Goal: Transaction & Acquisition: Purchase product/service

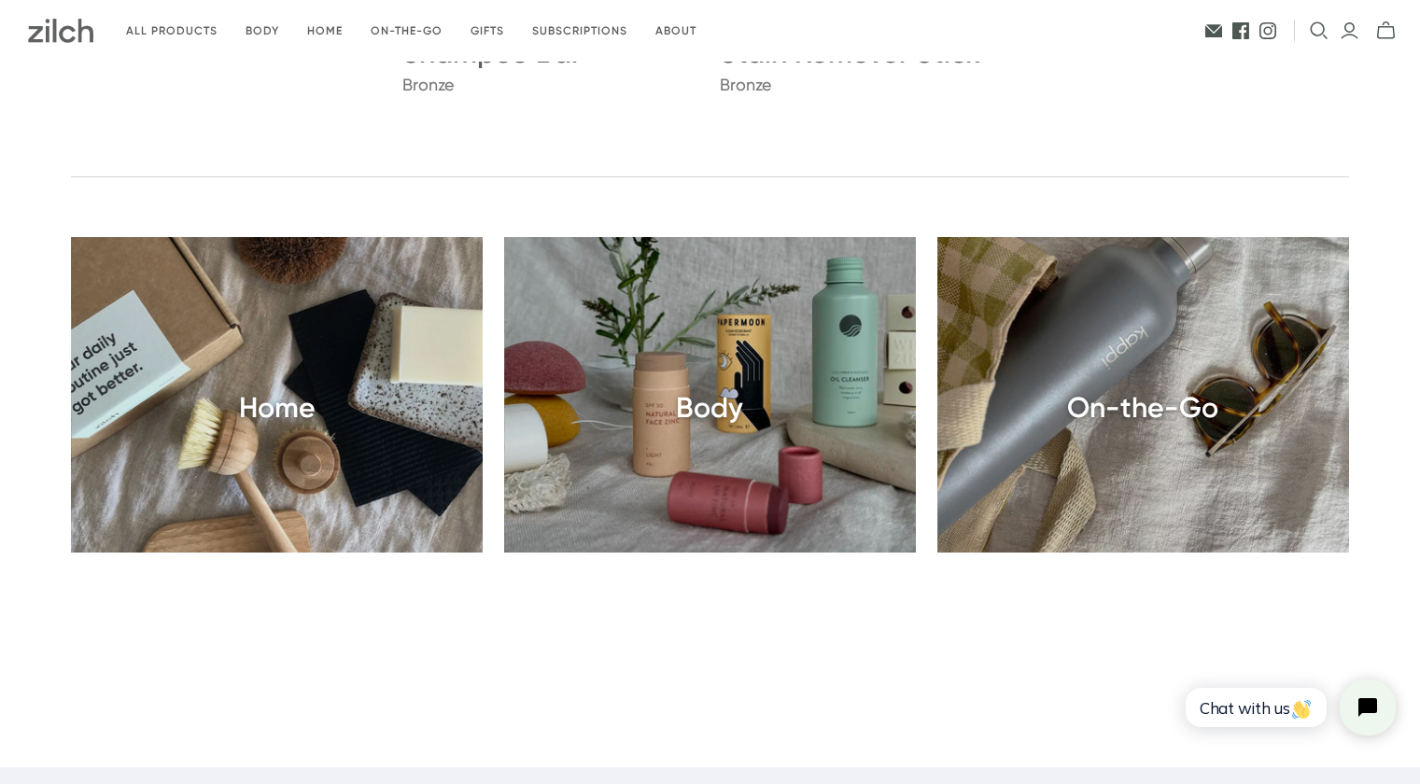
scroll to position [2221, 0]
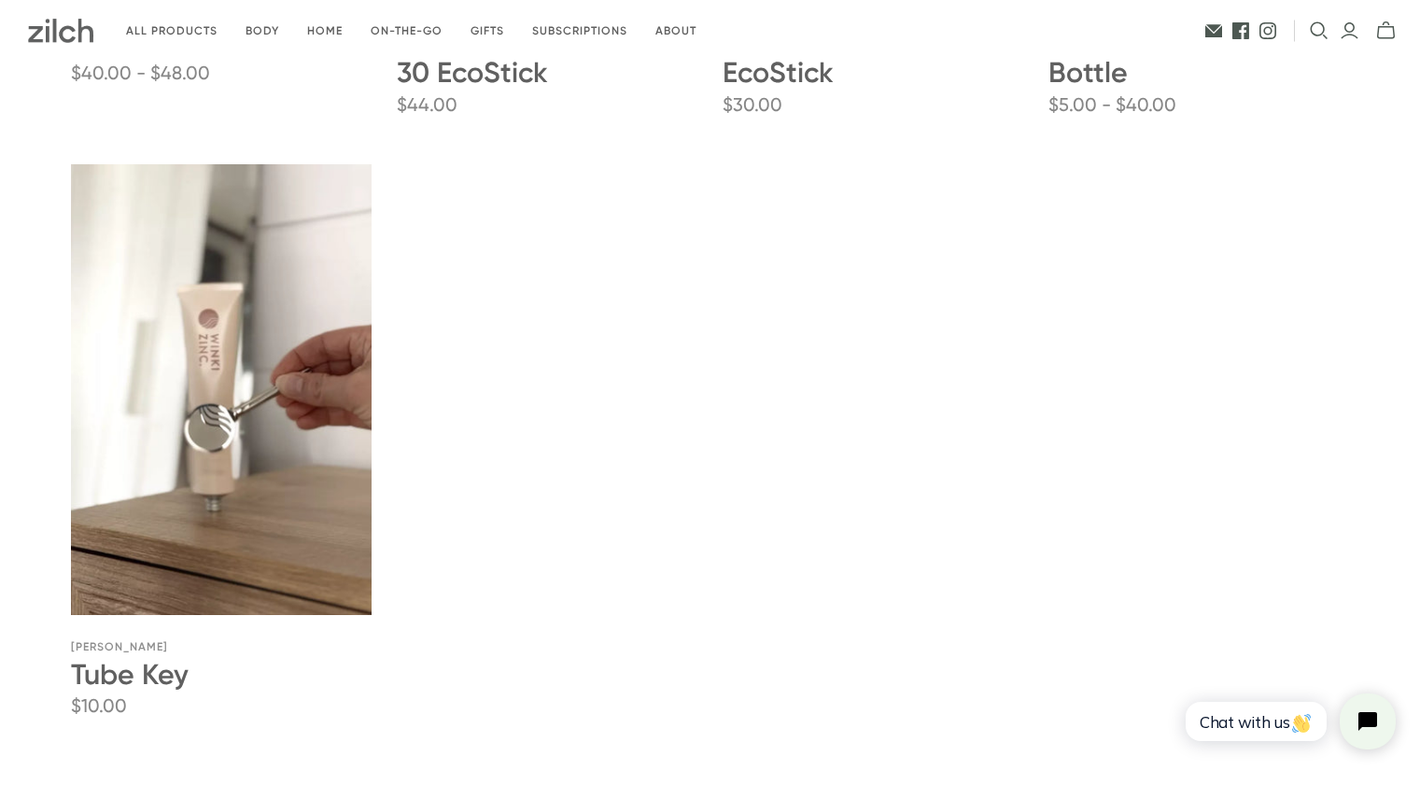
scroll to position [776, 0]
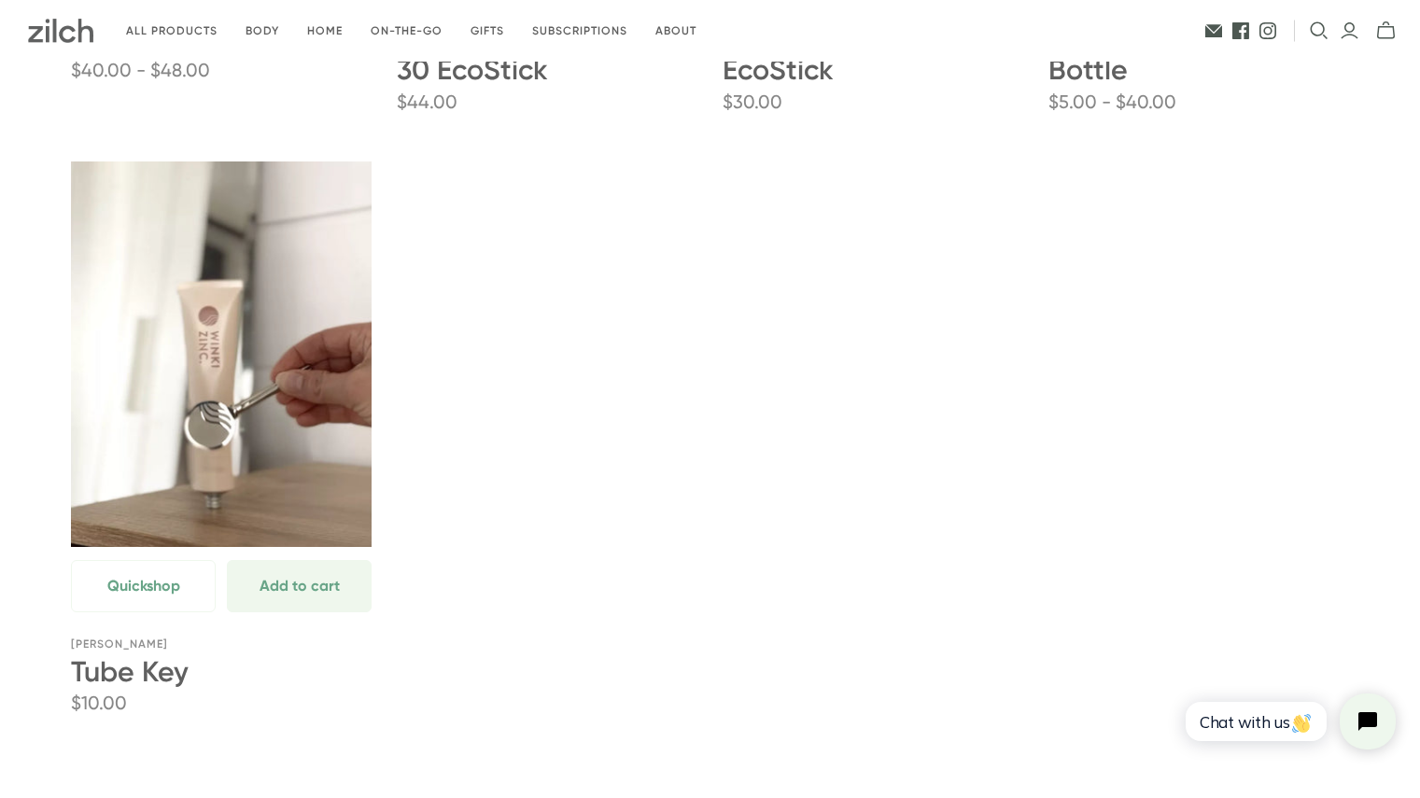
click at [207, 418] on link "Tube Key" at bounding box center [221, 387] width 301 height 451
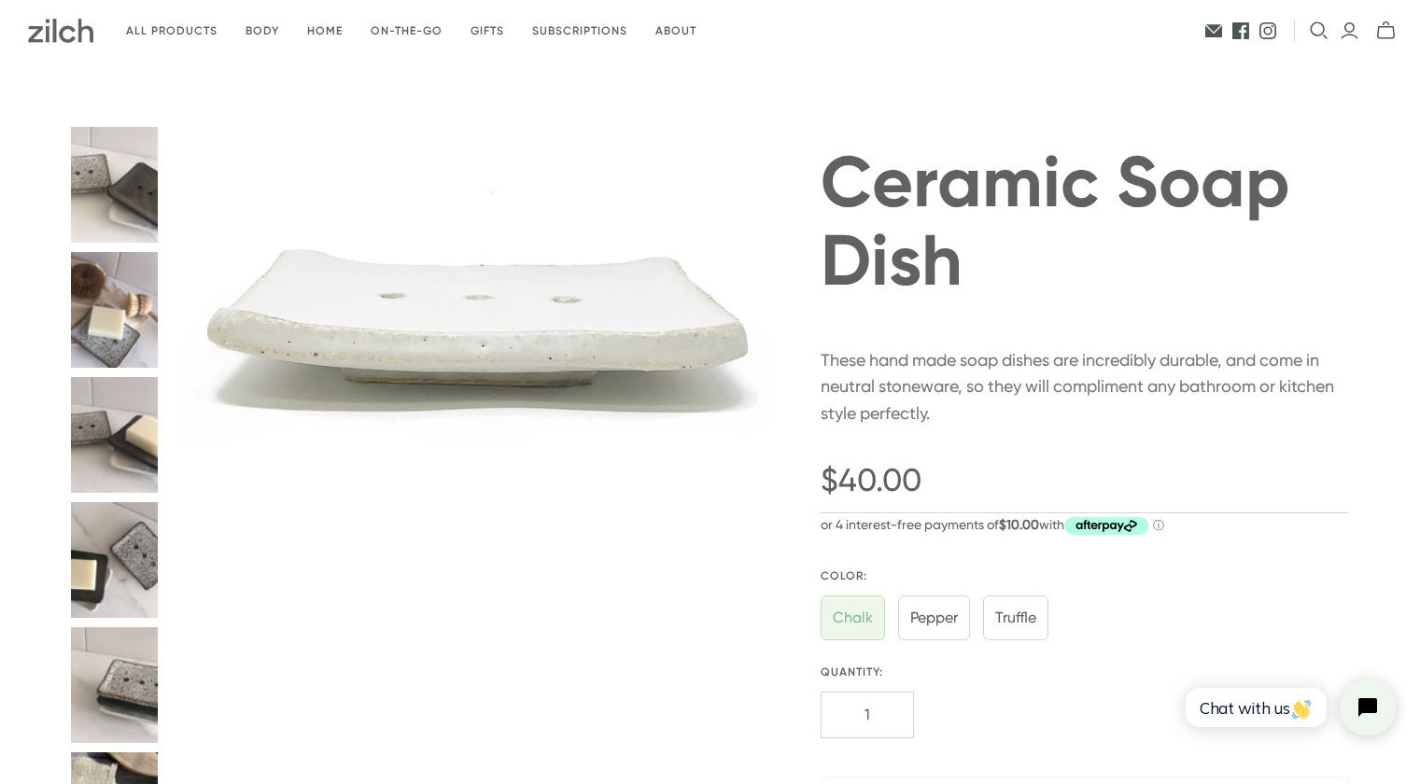
click at [128, 190] on button "Ceramic Soap Dish thumbnail" at bounding box center [114, 185] width 87 height 116
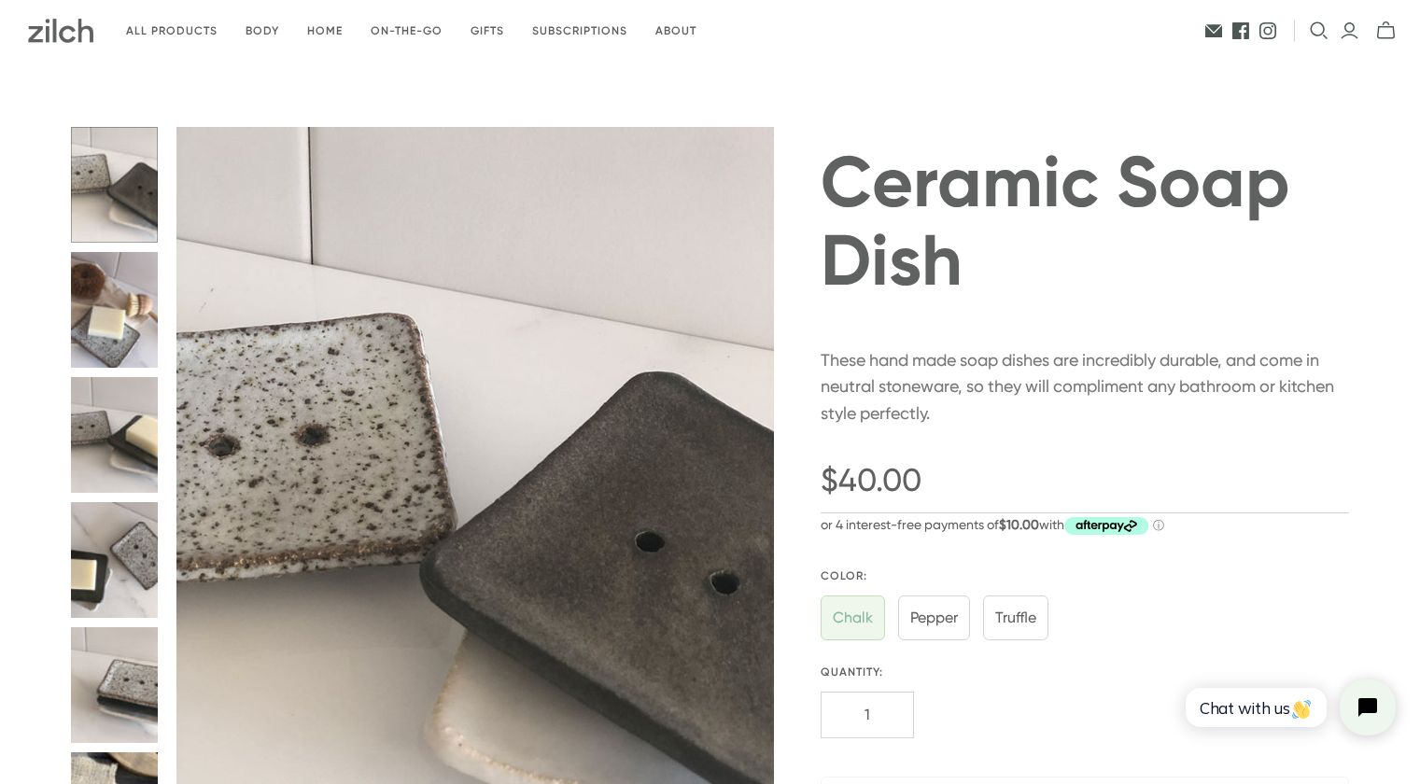
click at [124, 284] on button "Ceramic Soap Dish thumbnail" at bounding box center [114, 310] width 87 height 116
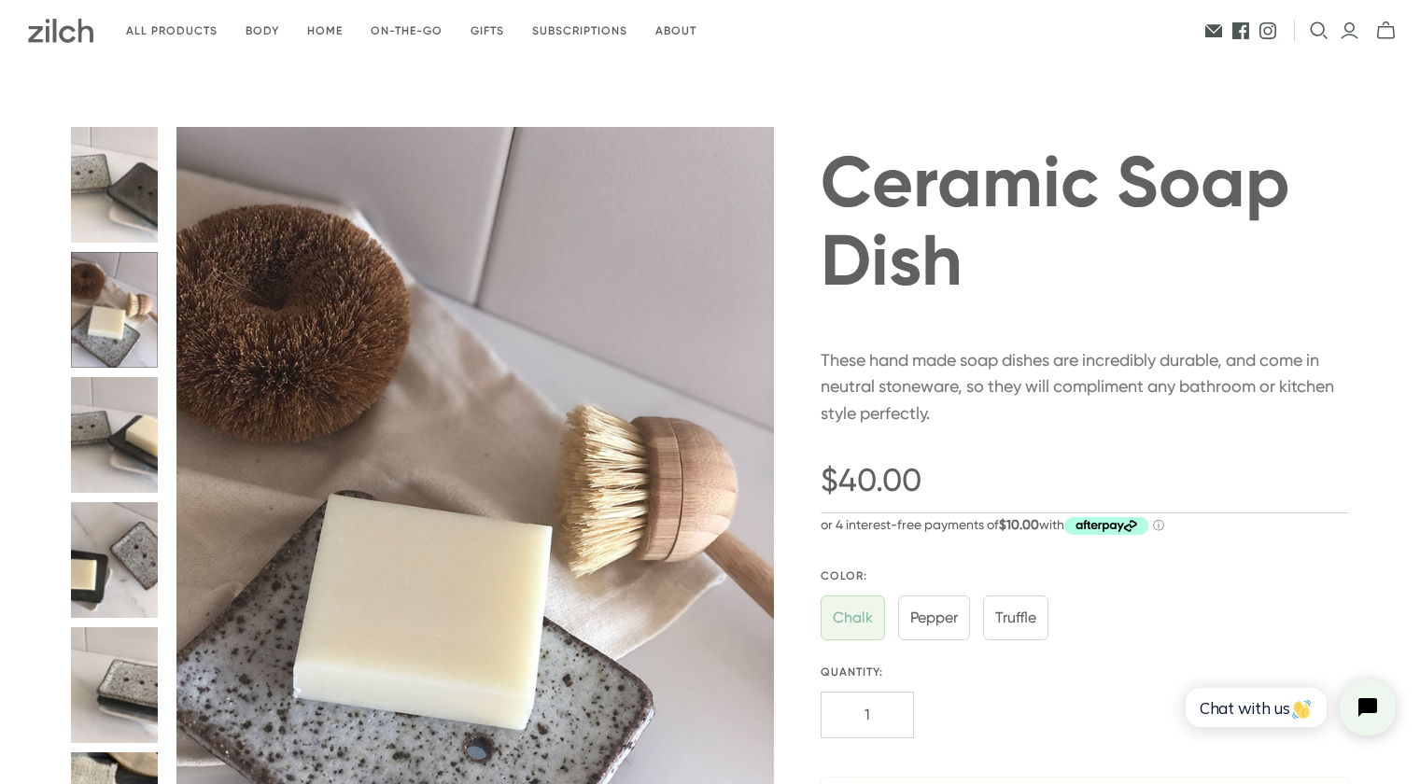
click at [121, 419] on button "Ceramic Soap Dish thumbnail" at bounding box center [114, 435] width 87 height 116
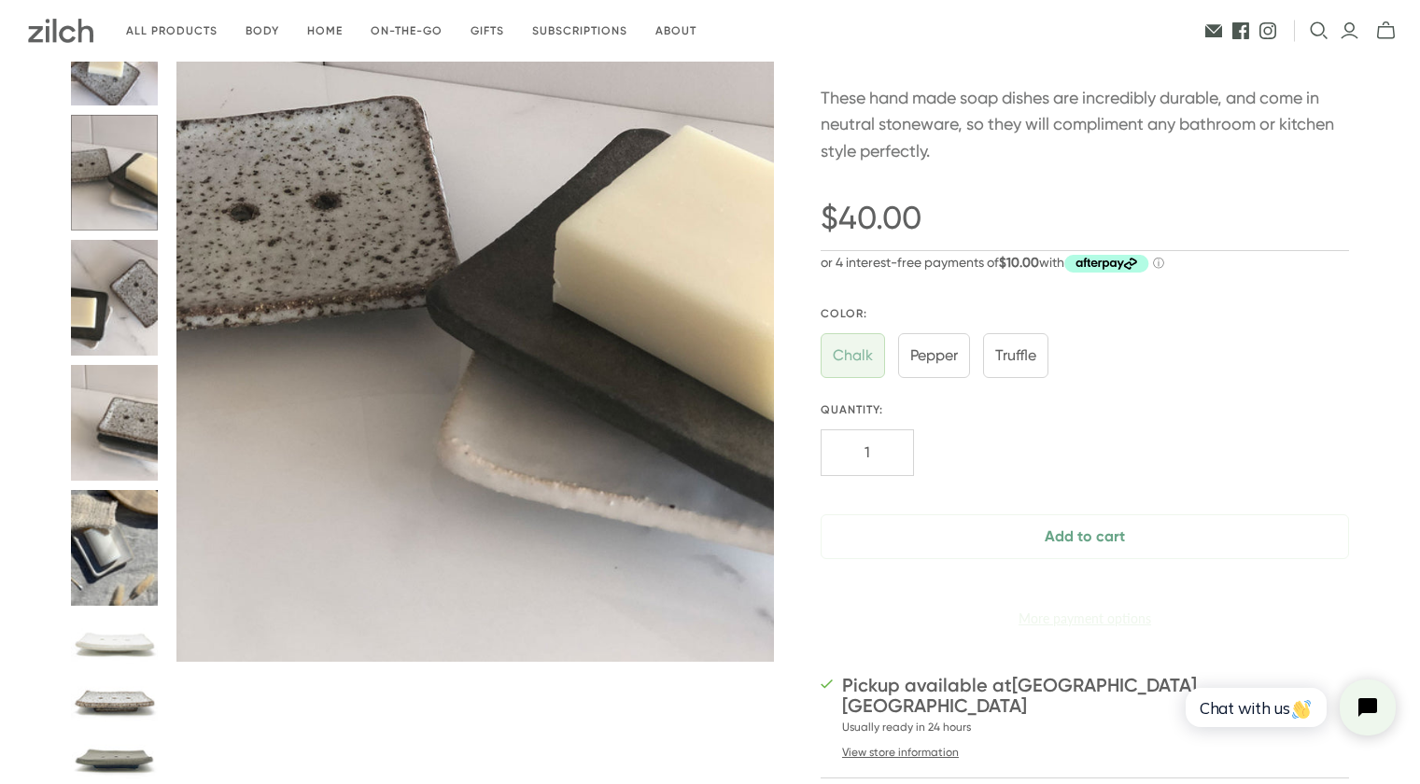
scroll to position [283, 0]
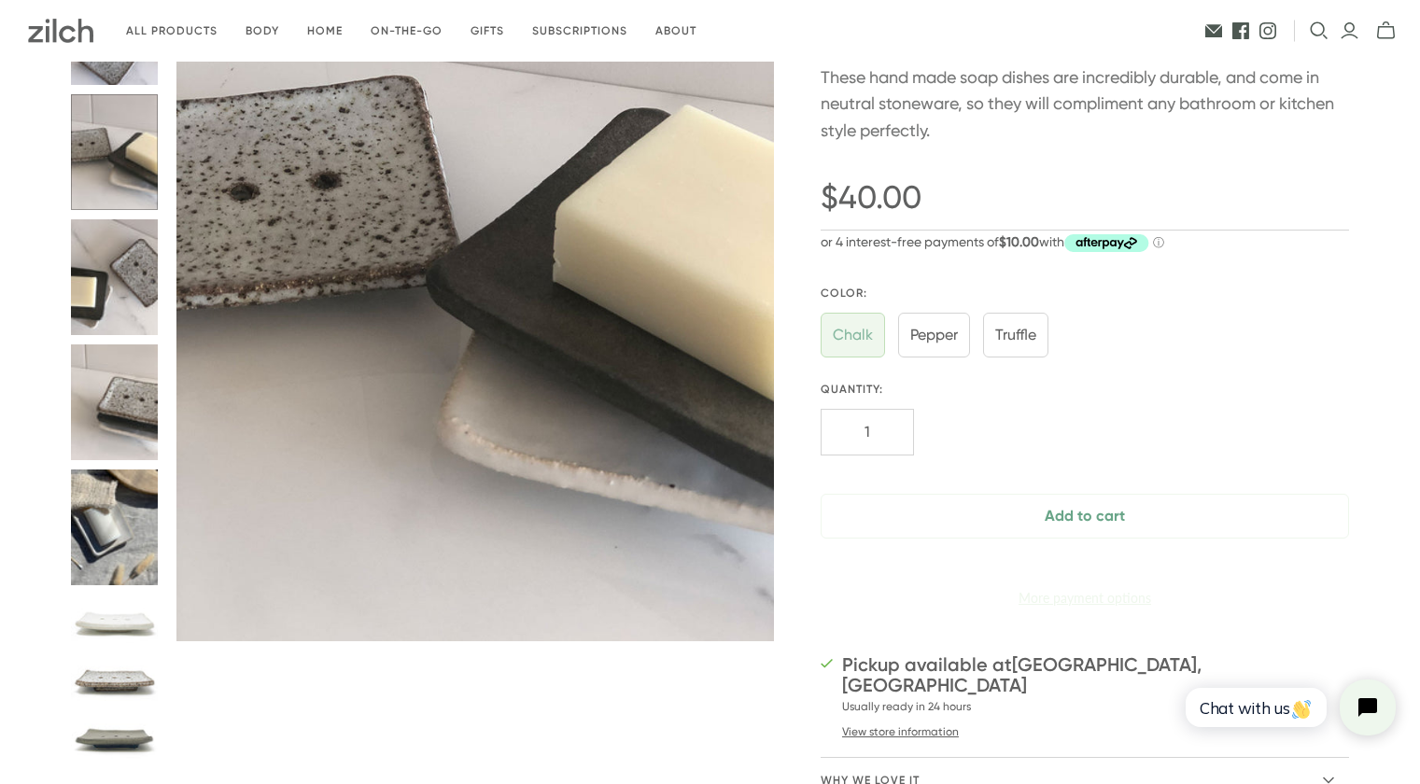
click at [148, 613] on button "Ceramic Soap Dish thumbnail" at bounding box center [114, 619] width 87 height 49
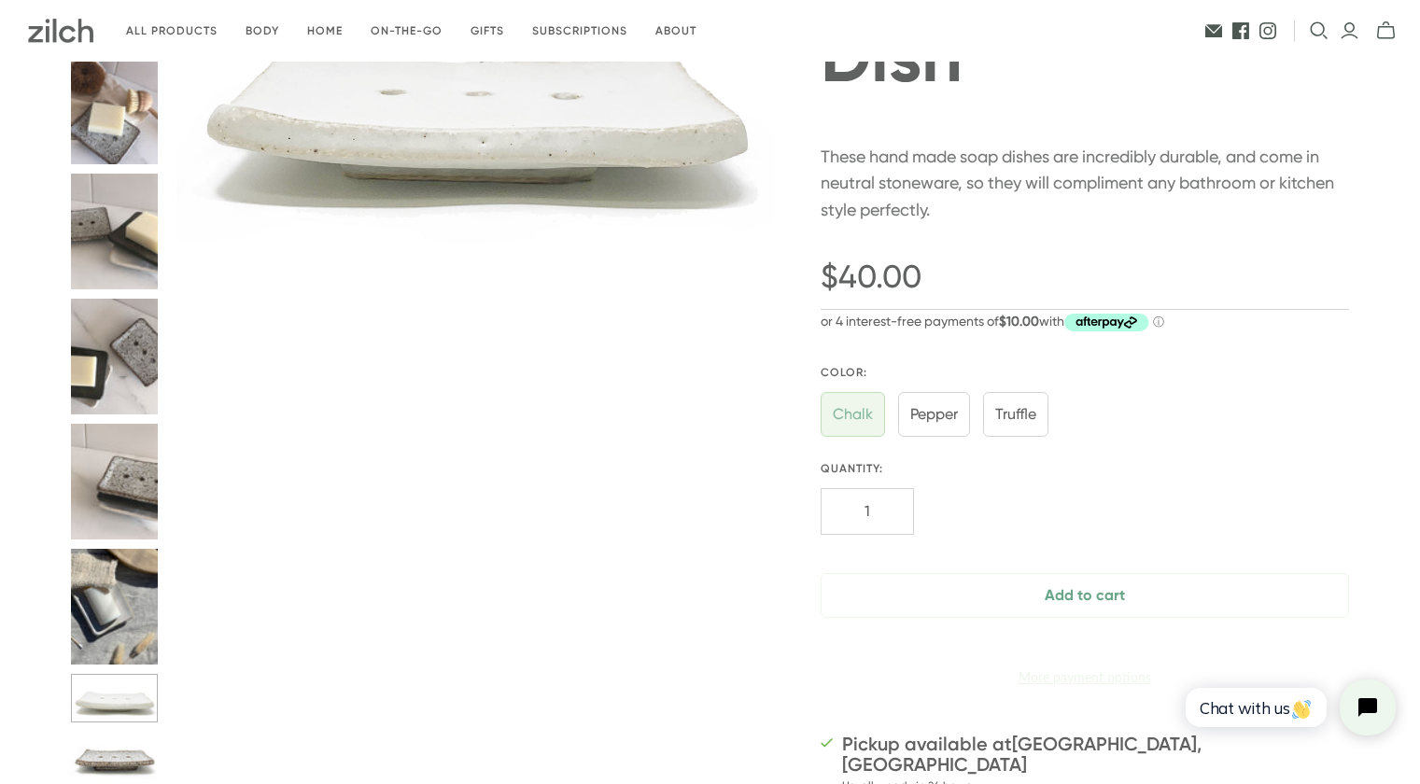
scroll to position [179, 0]
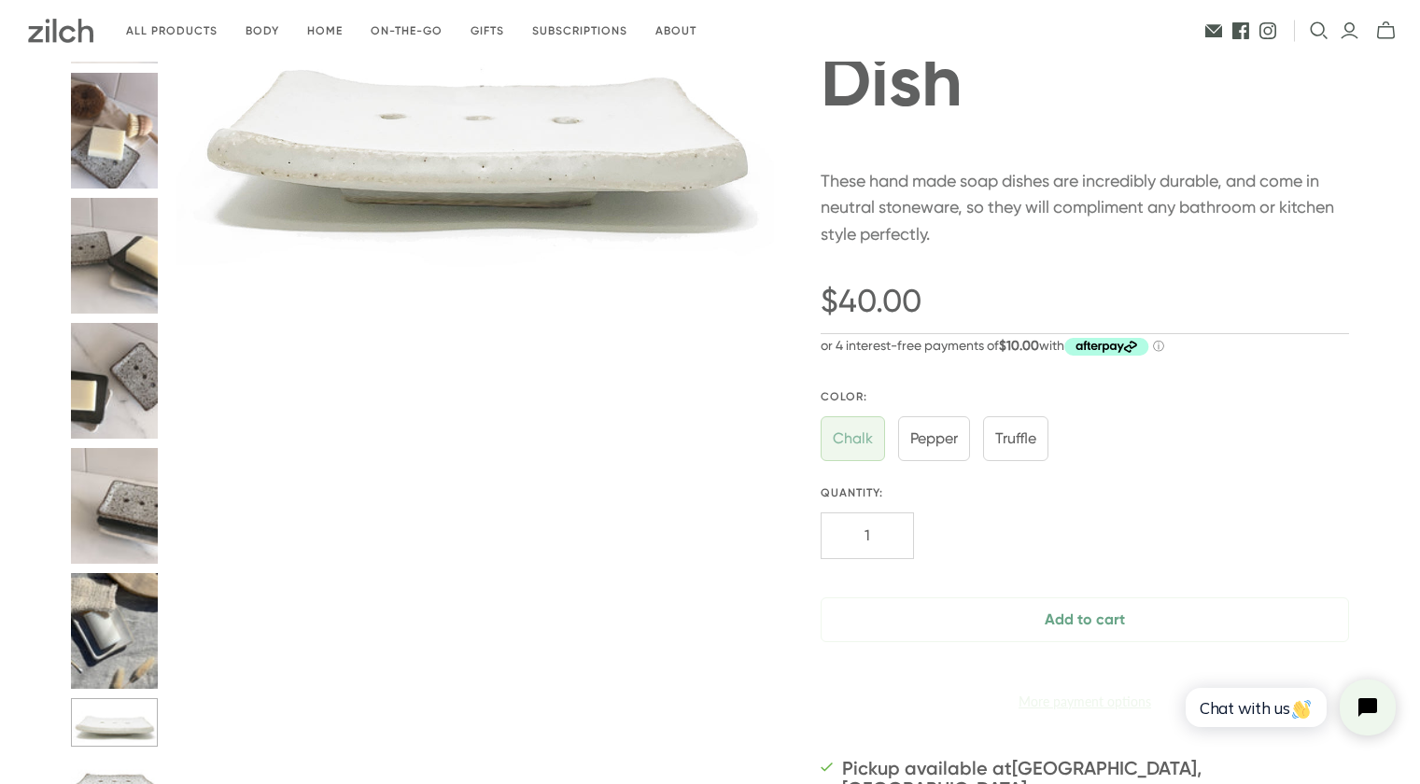
click at [131, 775] on button "Ceramic Soap Dish thumbnail" at bounding box center [114, 780] width 87 height 49
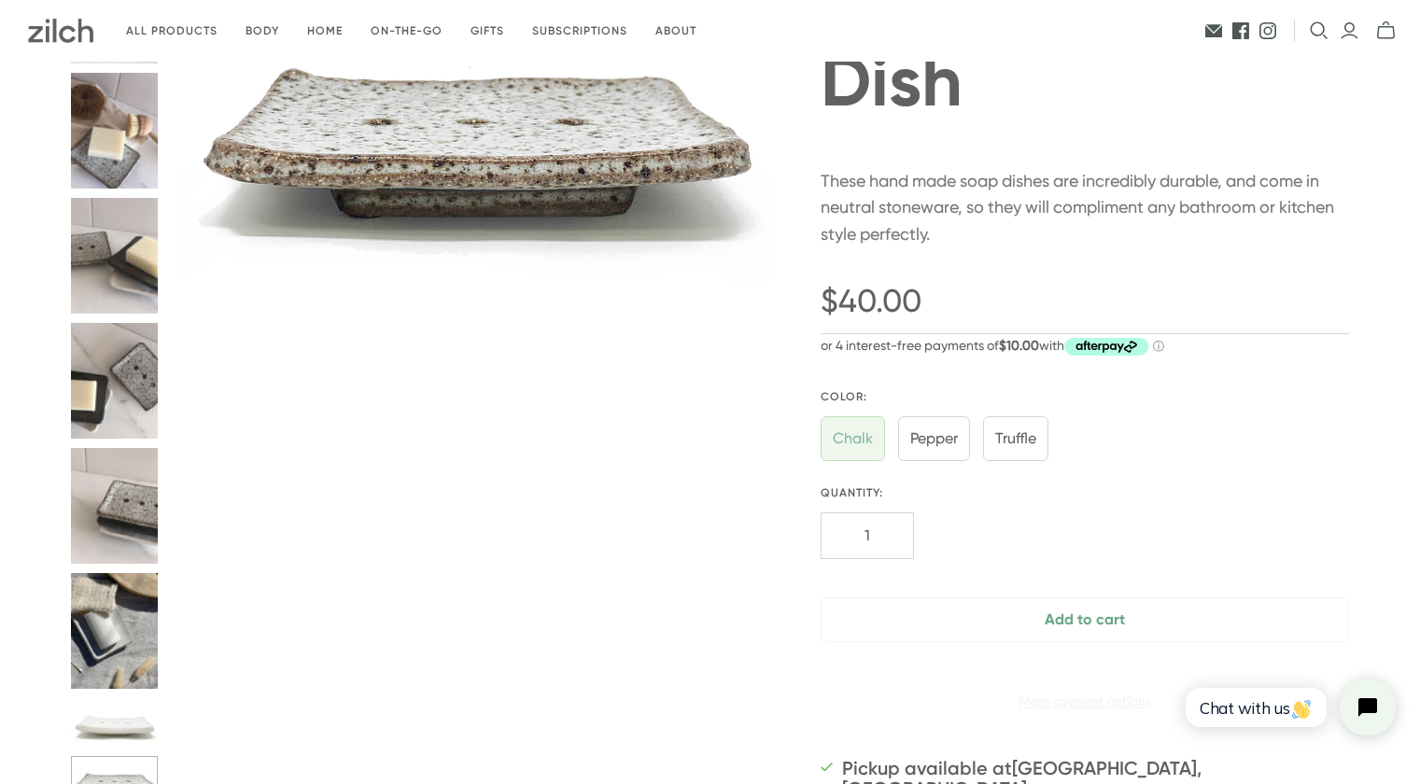
click at [140, 634] on button "Ceramic Soap Dish thumbnail" at bounding box center [114, 631] width 87 height 116
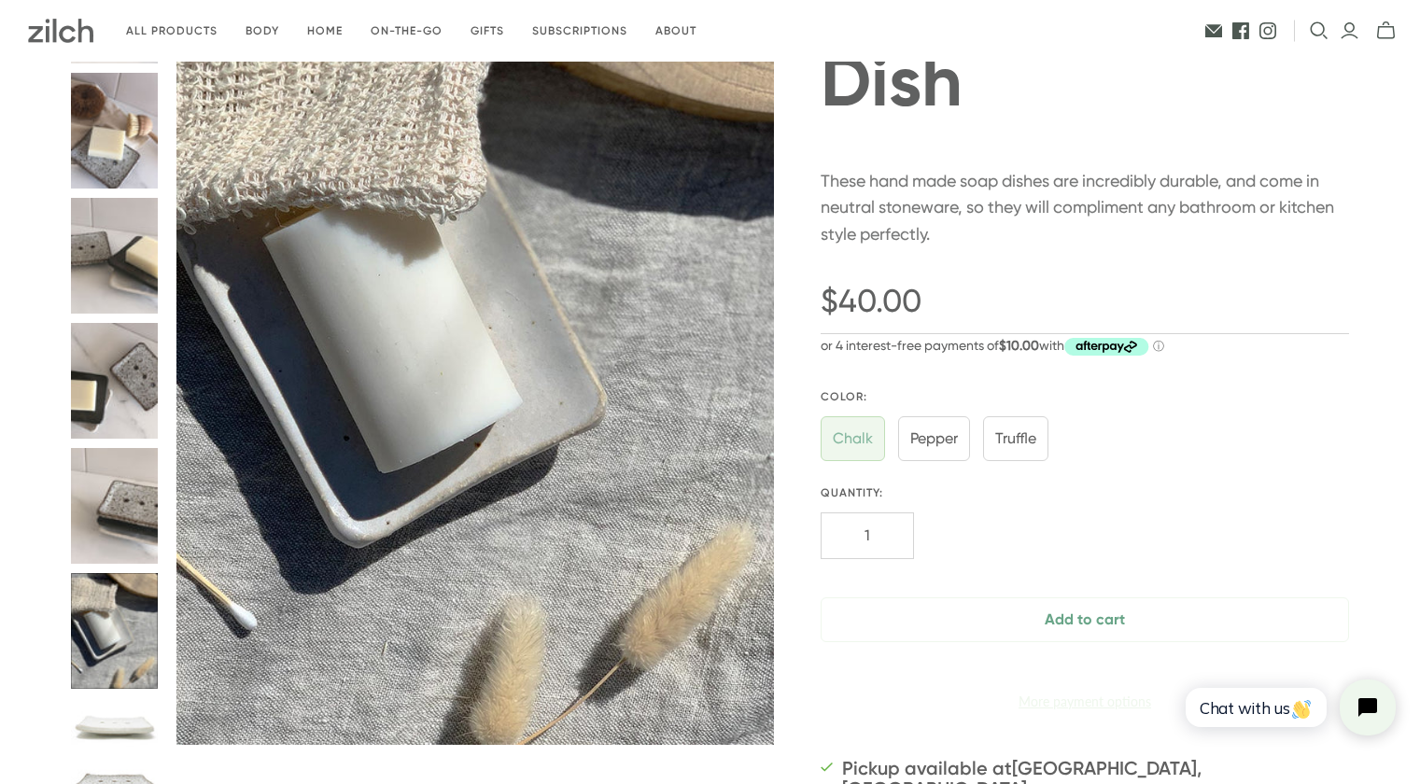
click at [130, 512] on button "Ceramic Soap Dish thumbnail" at bounding box center [114, 506] width 87 height 116
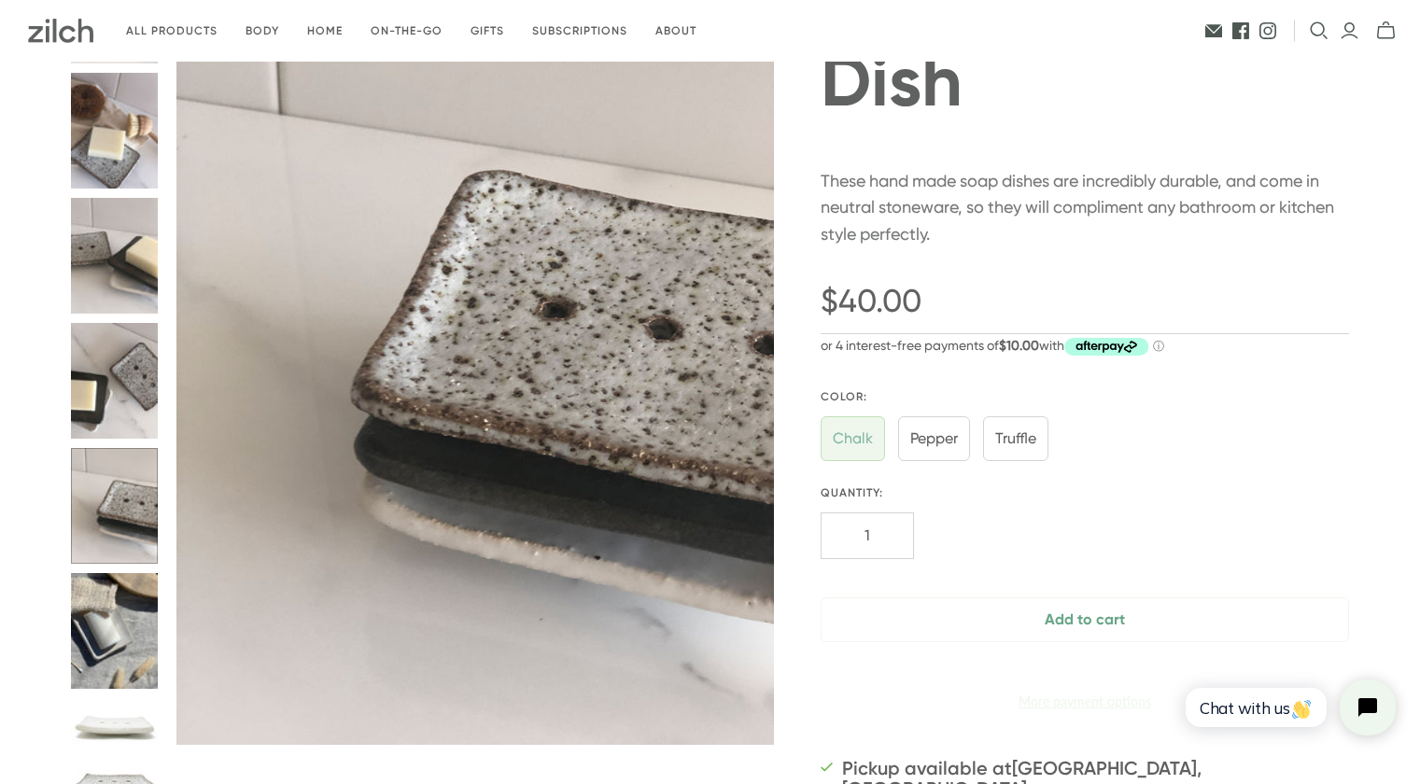
click at [121, 413] on button "Ceramic Soap Dish thumbnail" at bounding box center [114, 381] width 87 height 116
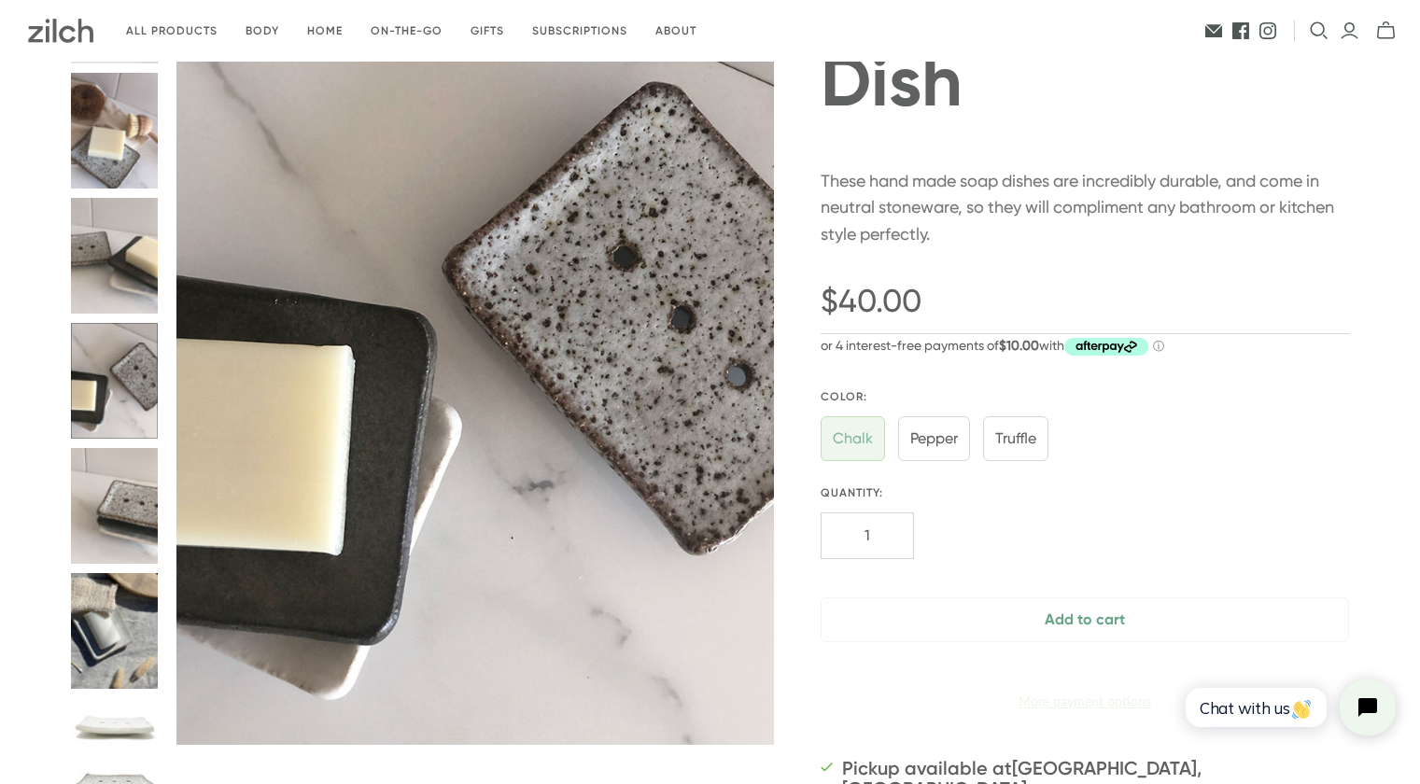
click at [123, 294] on button "Ceramic Soap Dish thumbnail" at bounding box center [114, 256] width 87 height 116
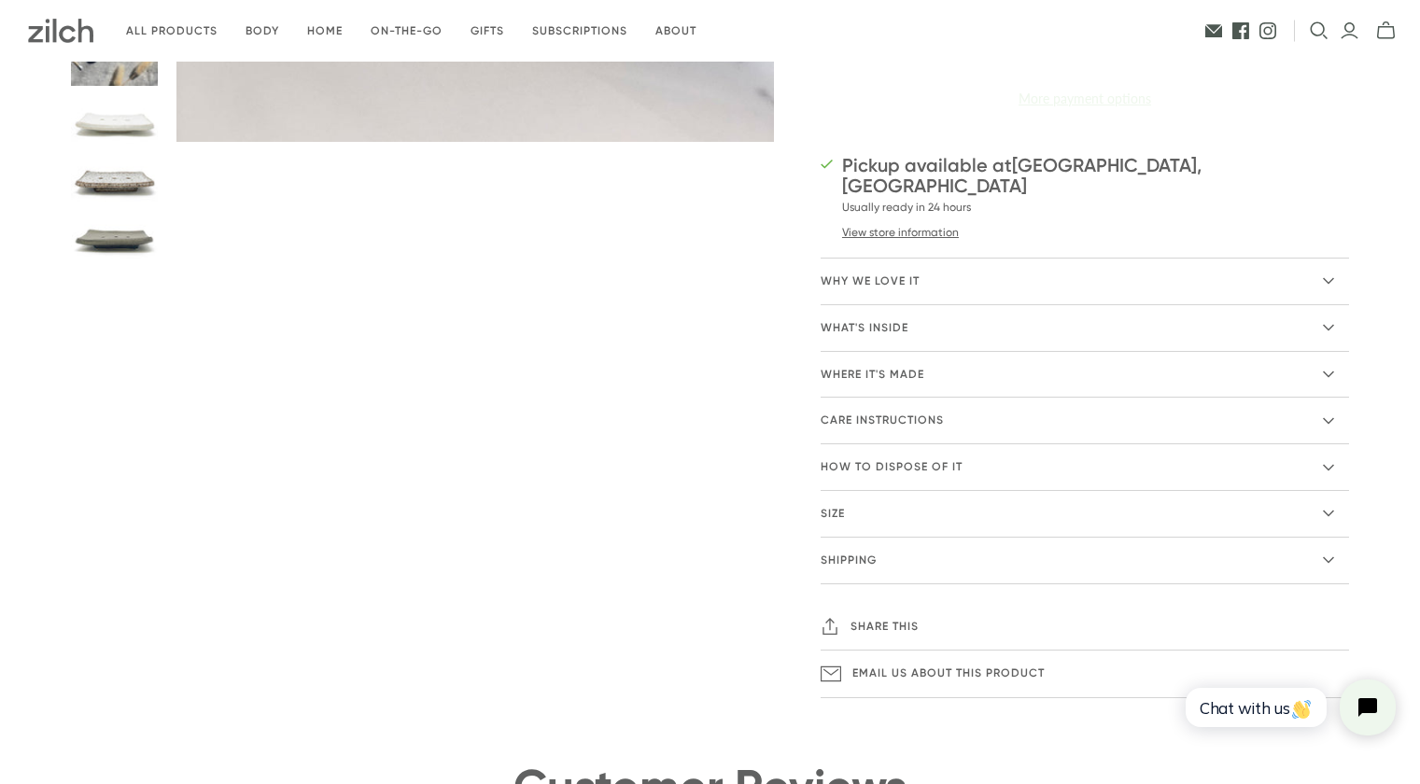
scroll to position [794, 0]
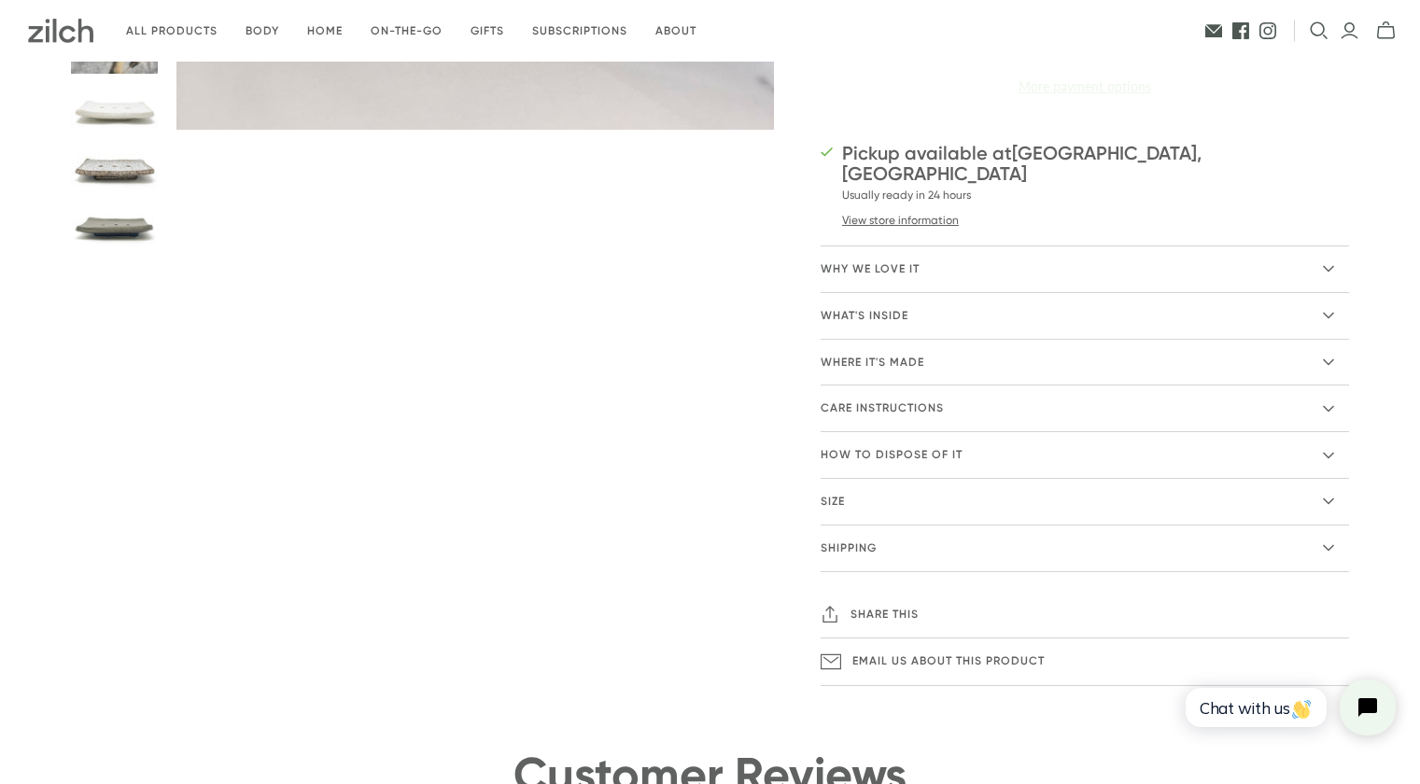
click at [1327, 273] on icon at bounding box center [1328, 268] width 11 height 11
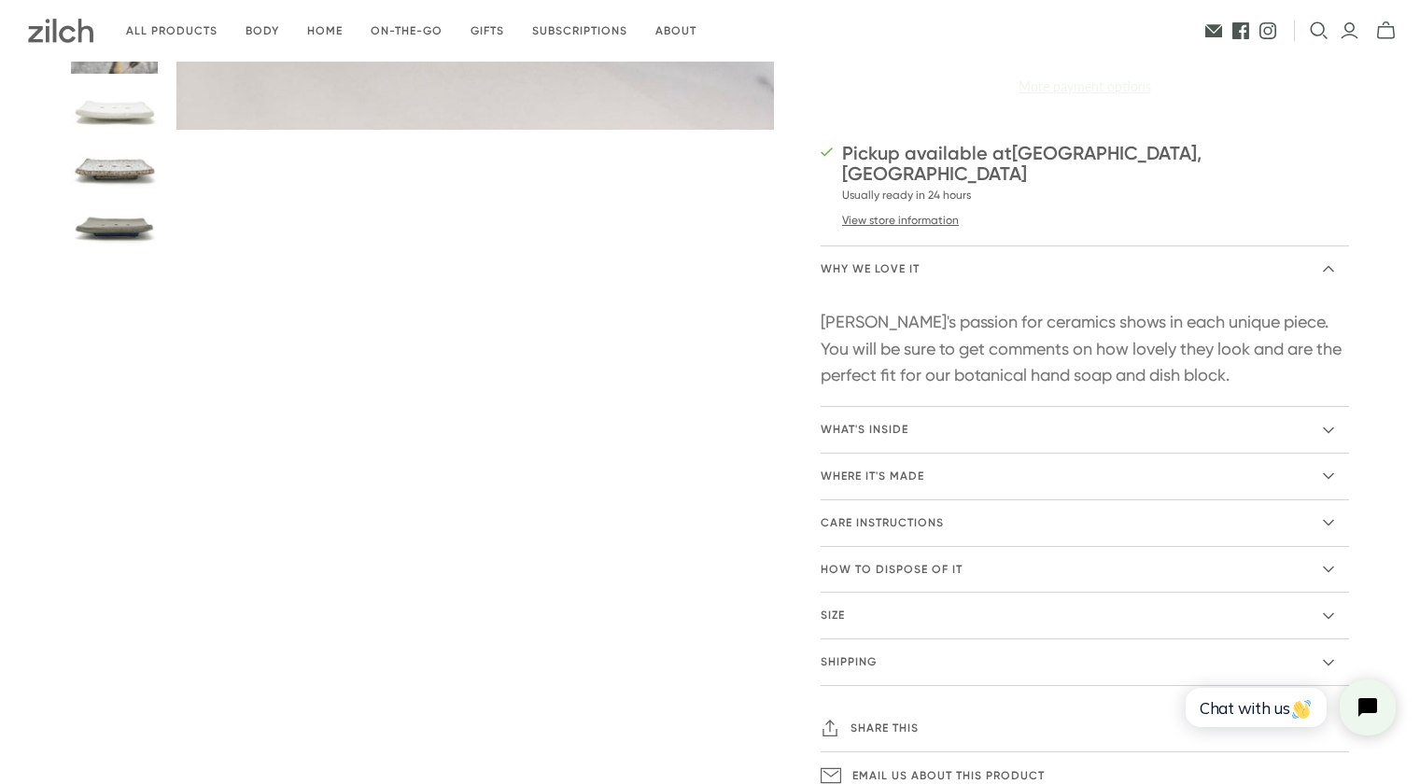
click at [1336, 522] on summary "care instructions" at bounding box center [1085, 523] width 528 height 46
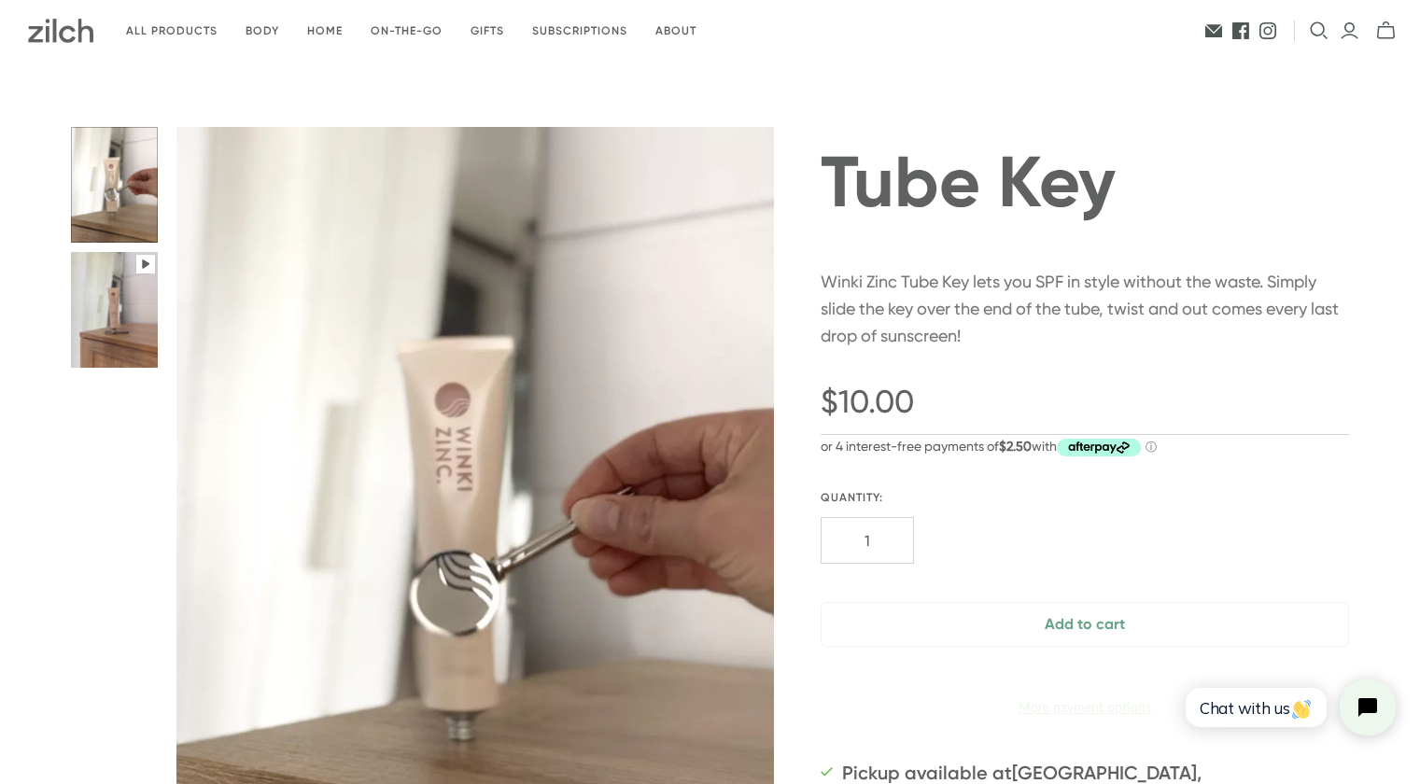
click at [138, 316] on button "Tube Key thumbnail" at bounding box center [114, 310] width 87 height 116
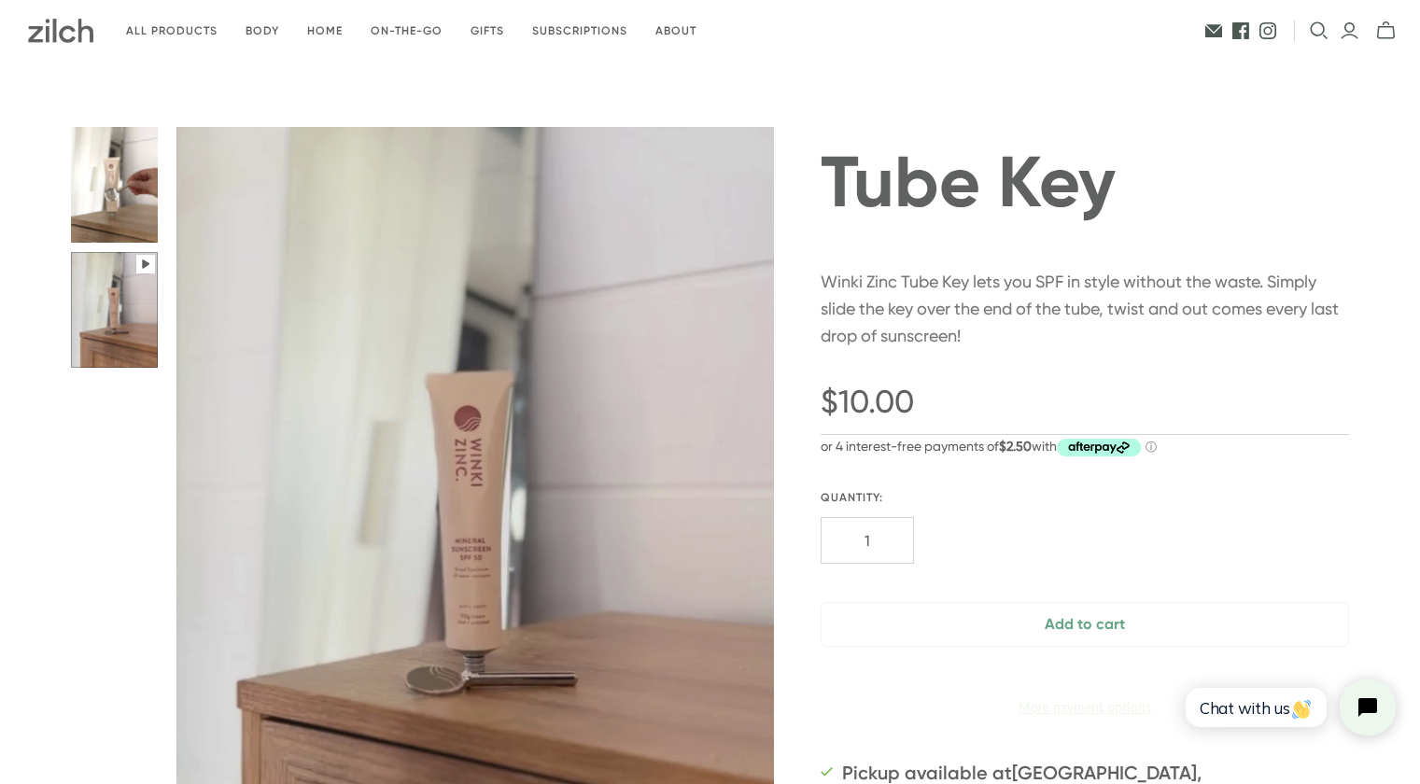
scroll to position [127, 0]
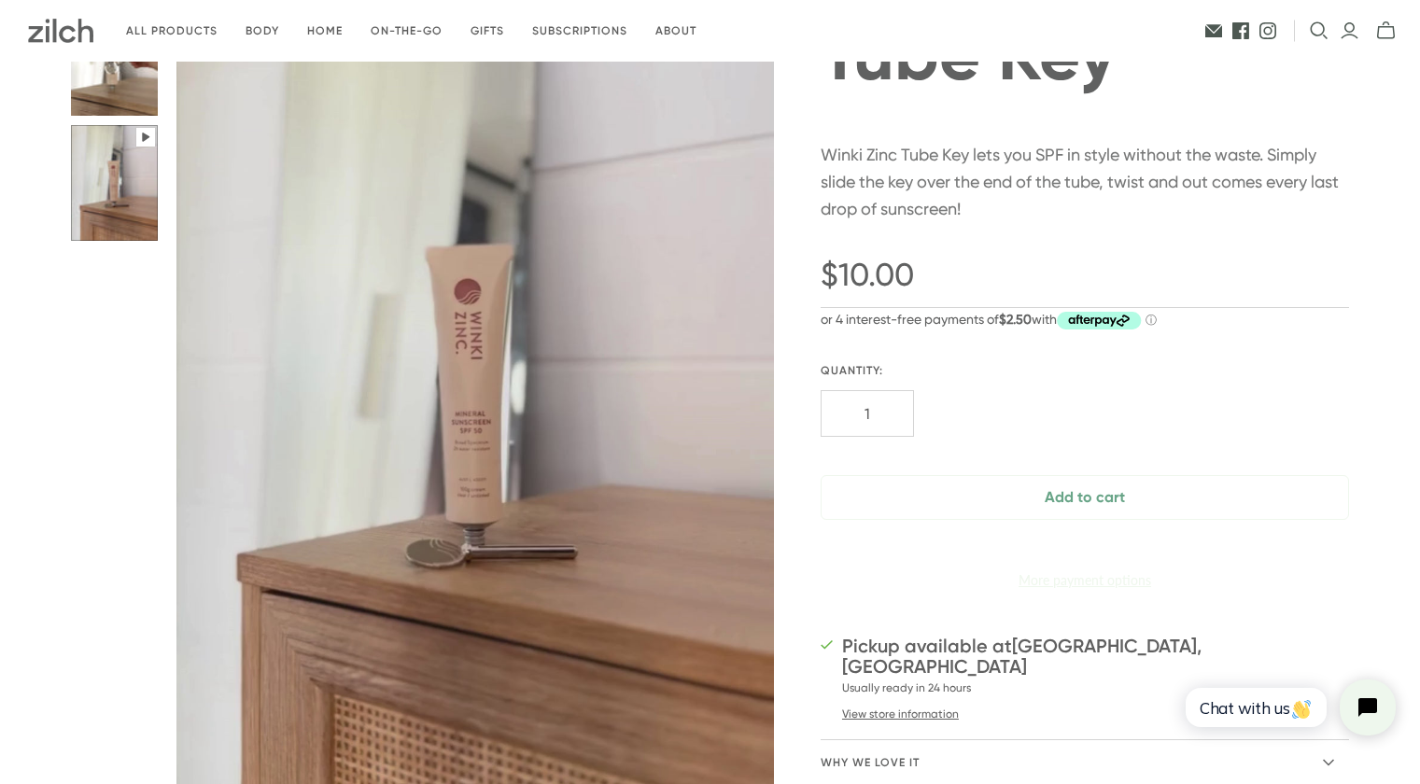
type input "51.02"
